Goal: Transaction & Acquisition: Purchase product/service

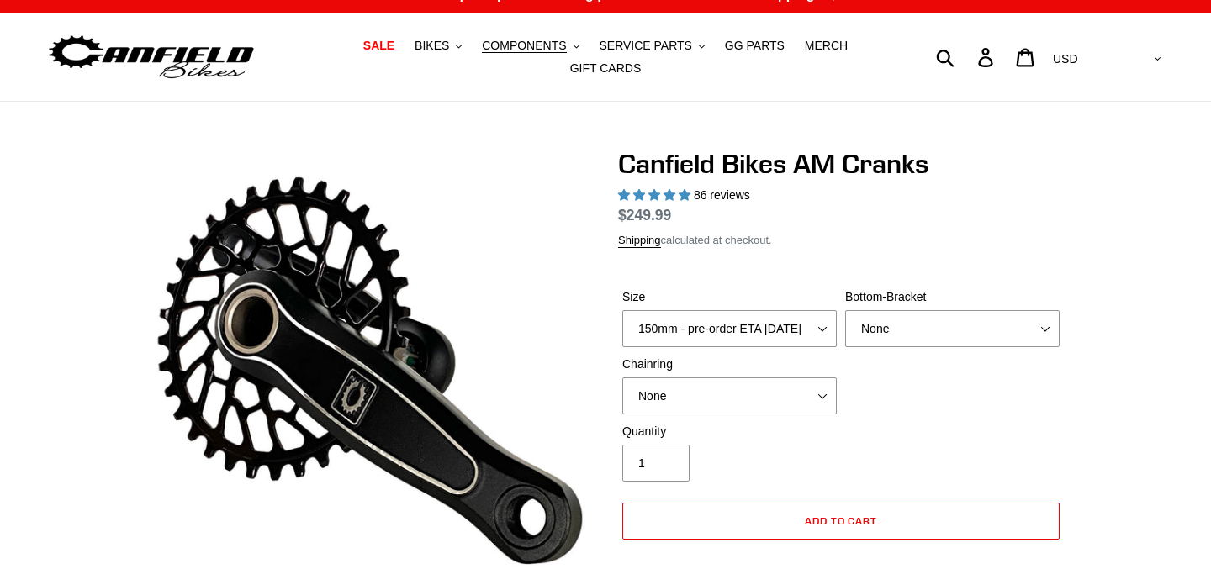
select select "highest-rating"
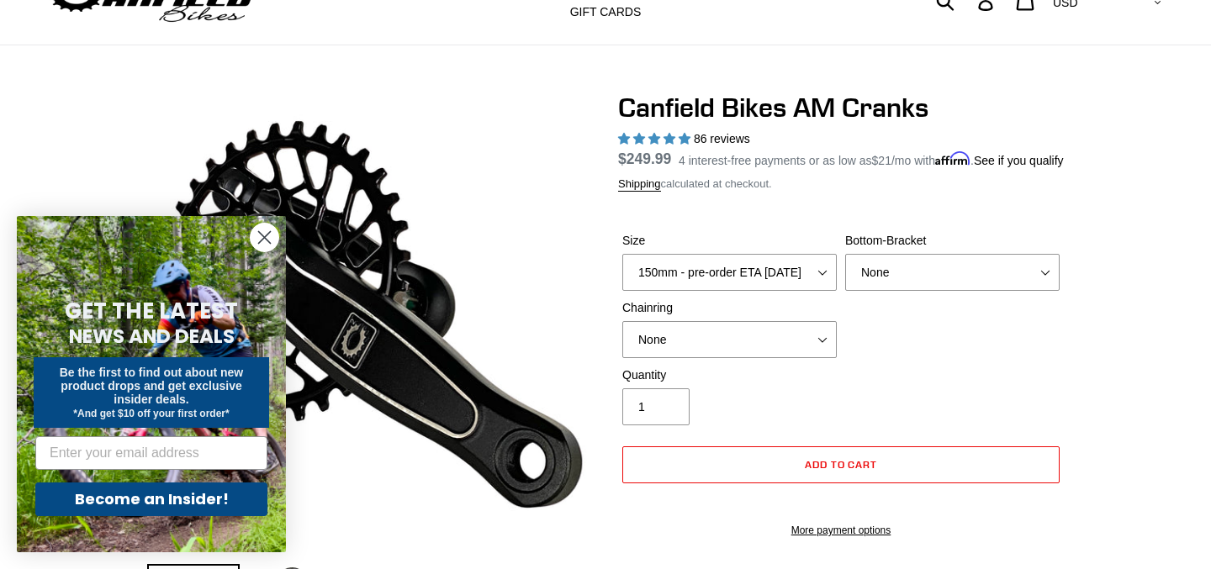
click at [274, 233] on circle "Close dialog" at bounding box center [265, 238] width 28 height 28
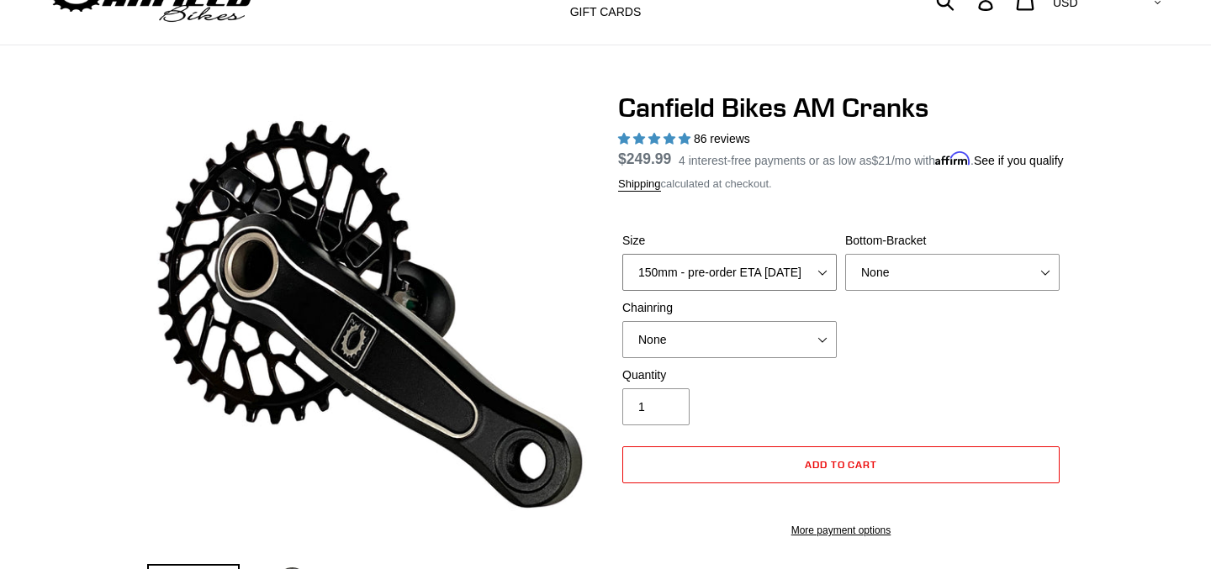
click at [750, 282] on select "150mm - pre-order ETA [DATE] 155mm - pre-order ETA [DATE] 160mm - pre-order ETA…" at bounding box center [729, 272] width 214 height 37
select select "160mm - pre-order ETA [DATE]"
click at [766, 358] on select "None 30t Round (Boost 148) 30t Oval (Boost 148) 32t Round (Boost 148) 32t Oval …" at bounding box center [729, 339] width 214 height 37
select select "34t Round (Boost 148)"
click at [943, 283] on select "None BSA Threaded 68/73mm Press Fit PF92" at bounding box center [952, 272] width 214 height 37
